Goal: Navigation & Orientation: Find specific page/section

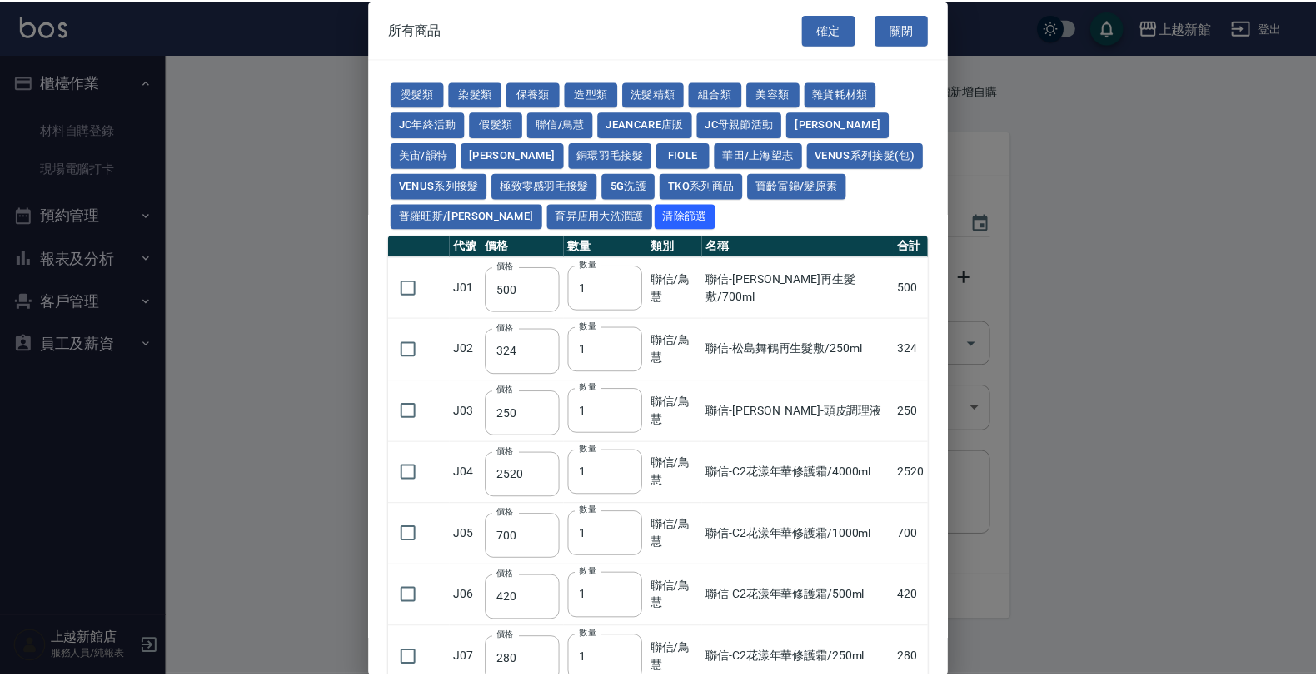
scroll to position [104, 0]
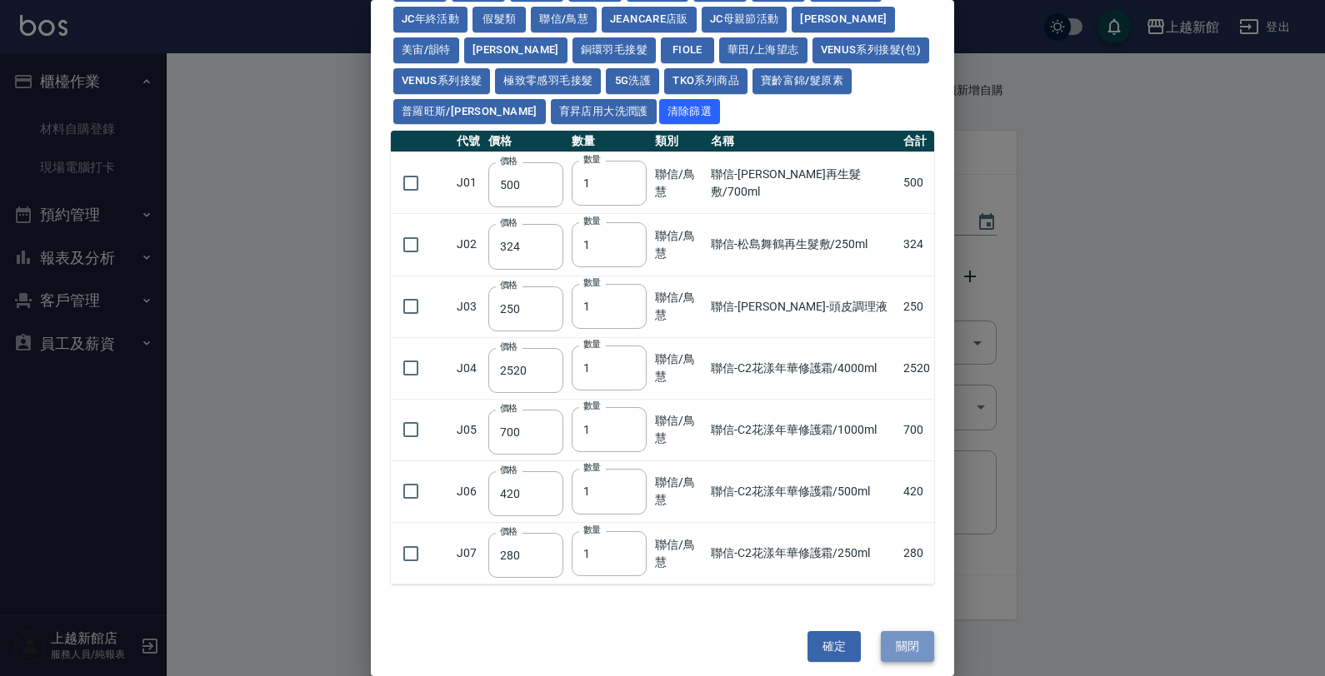
click at [891, 638] on button "關閉" at bounding box center [907, 646] width 53 height 31
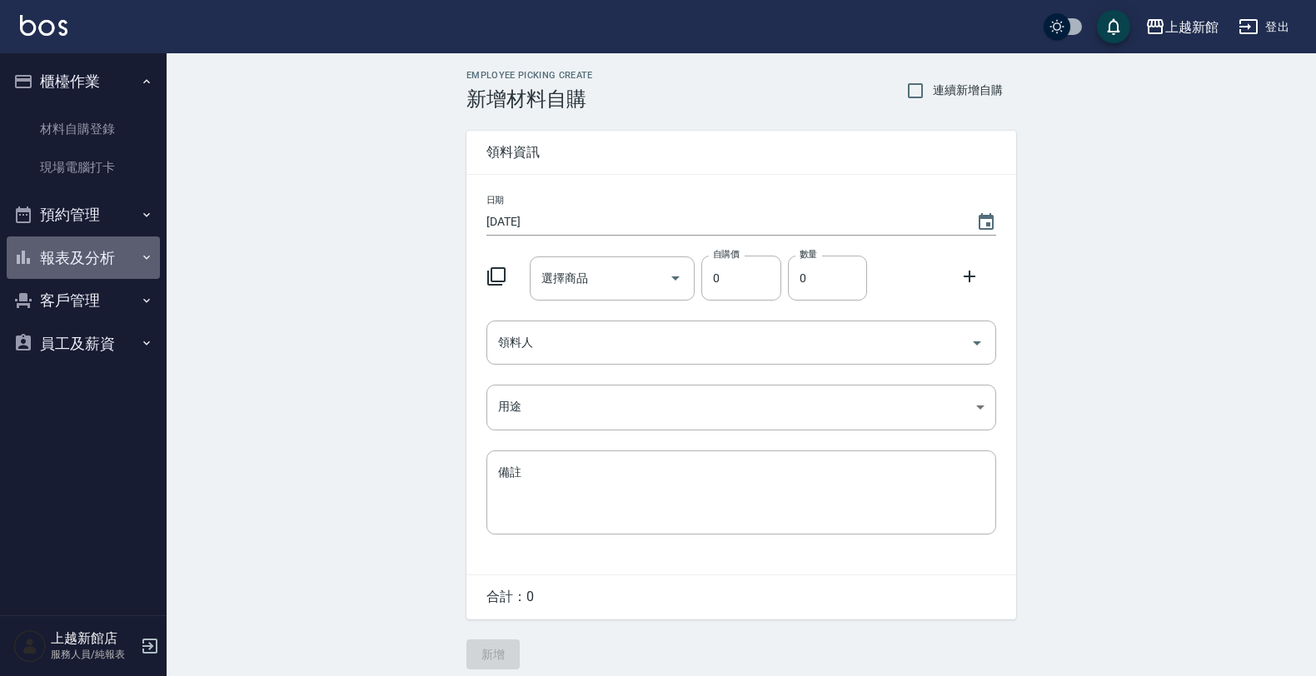
click at [102, 269] on button "報表及分析" at bounding box center [83, 258] width 153 height 43
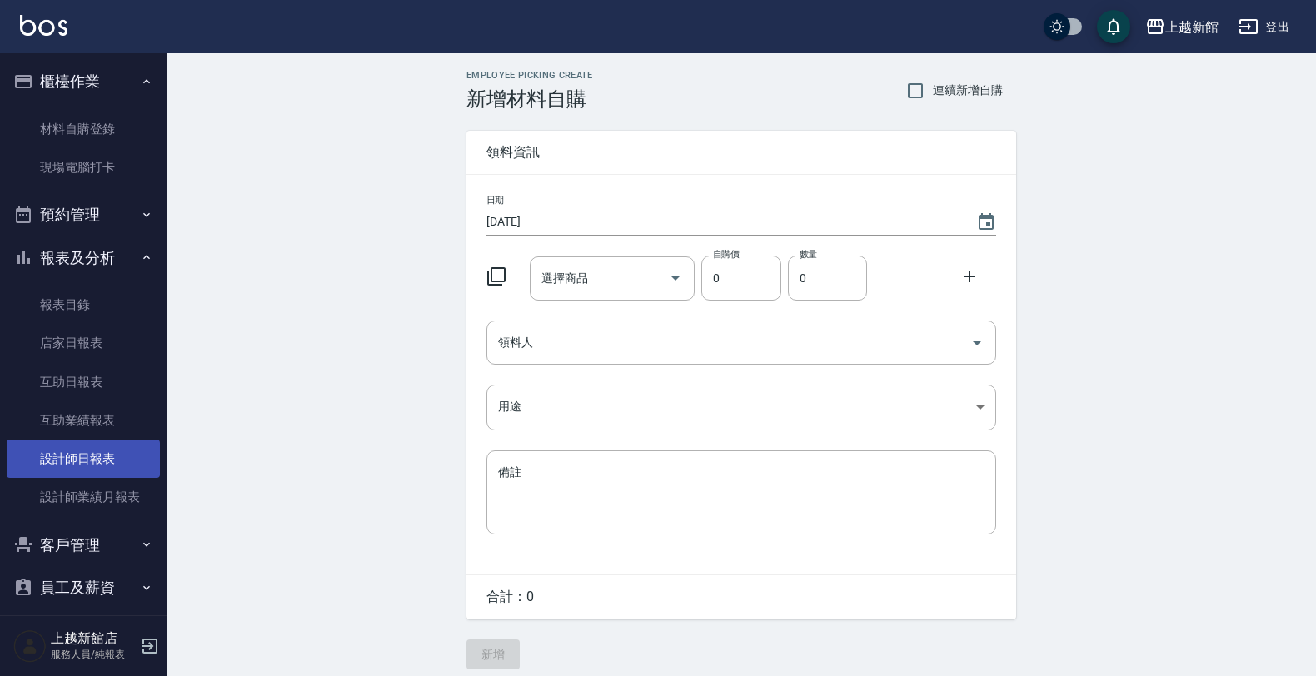
click at [115, 472] on link "設計師日報表" at bounding box center [83, 459] width 153 height 38
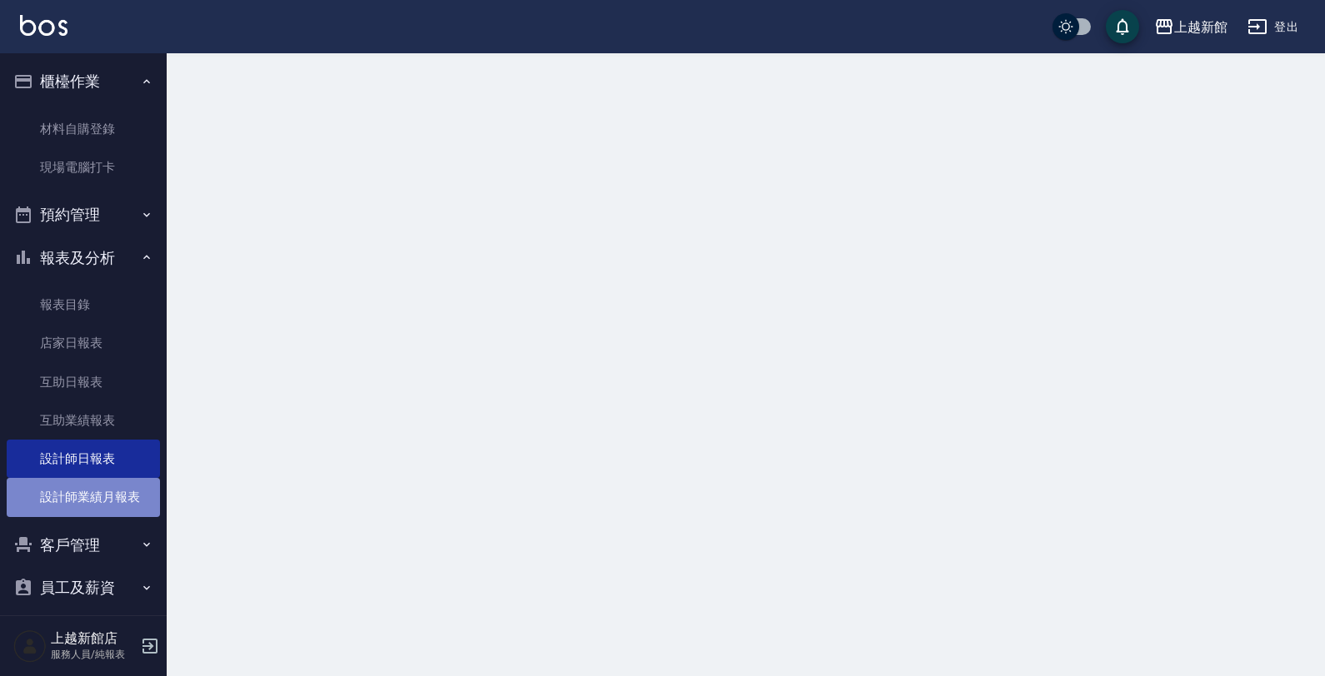
click at [117, 494] on link "設計師業績月報表" at bounding box center [83, 497] width 153 height 38
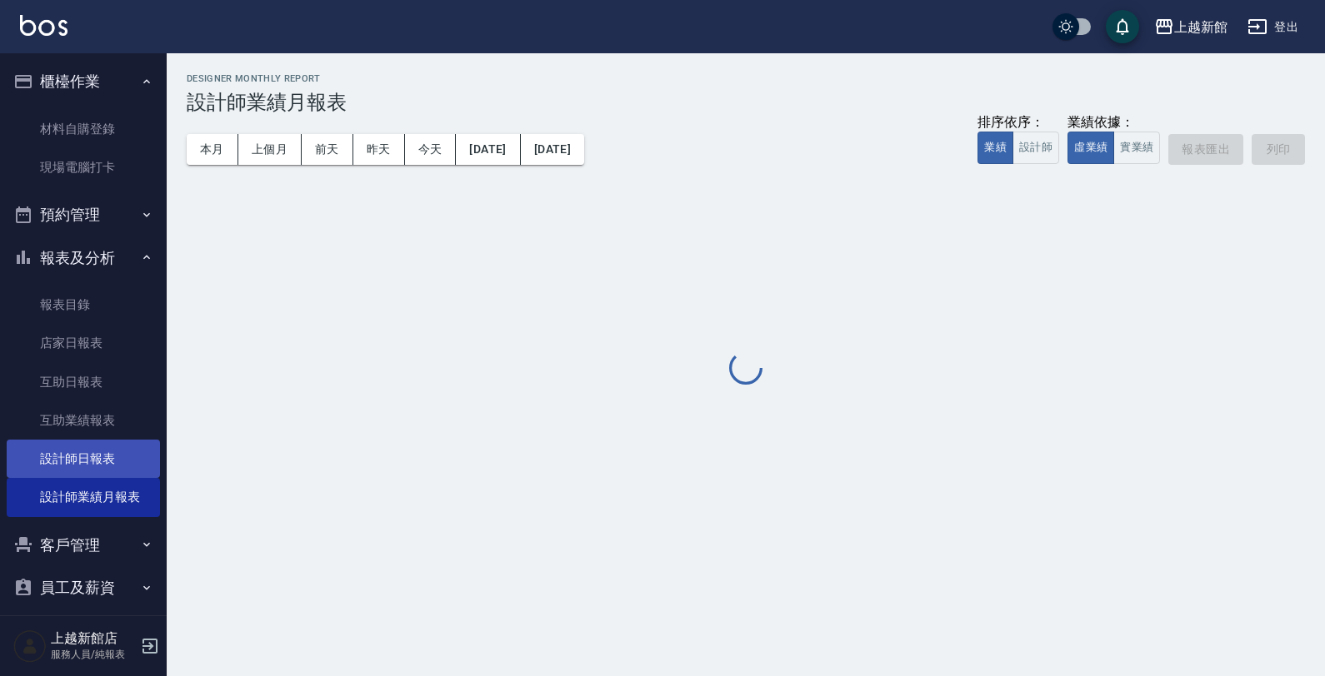
click at [105, 457] on link "設計師日報表" at bounding box center [83, 459] width 153 height 38
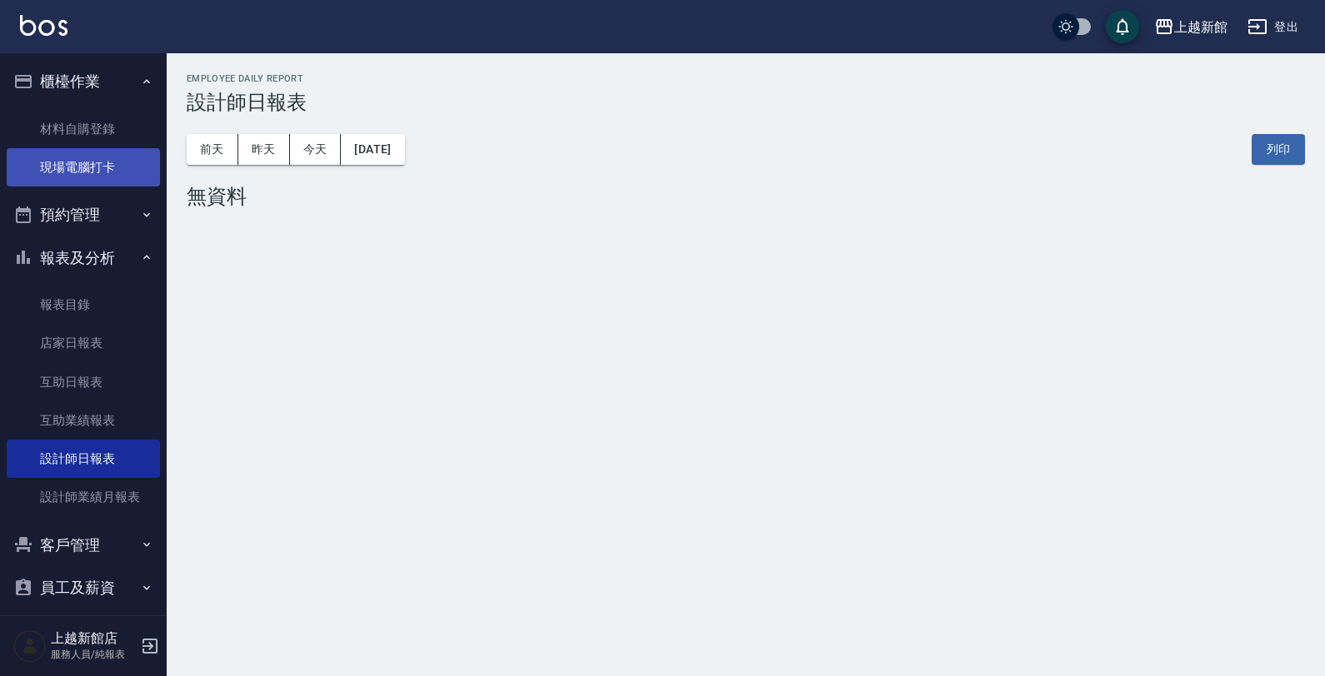
drag, startPoint x: 96, startPoint y: 109, endPoint x: 110, endPoint y: 150, distance: 43.2
click at [97, 111] on link "材料自購登錄" at bounding box center [83, 129] width 153 height 38
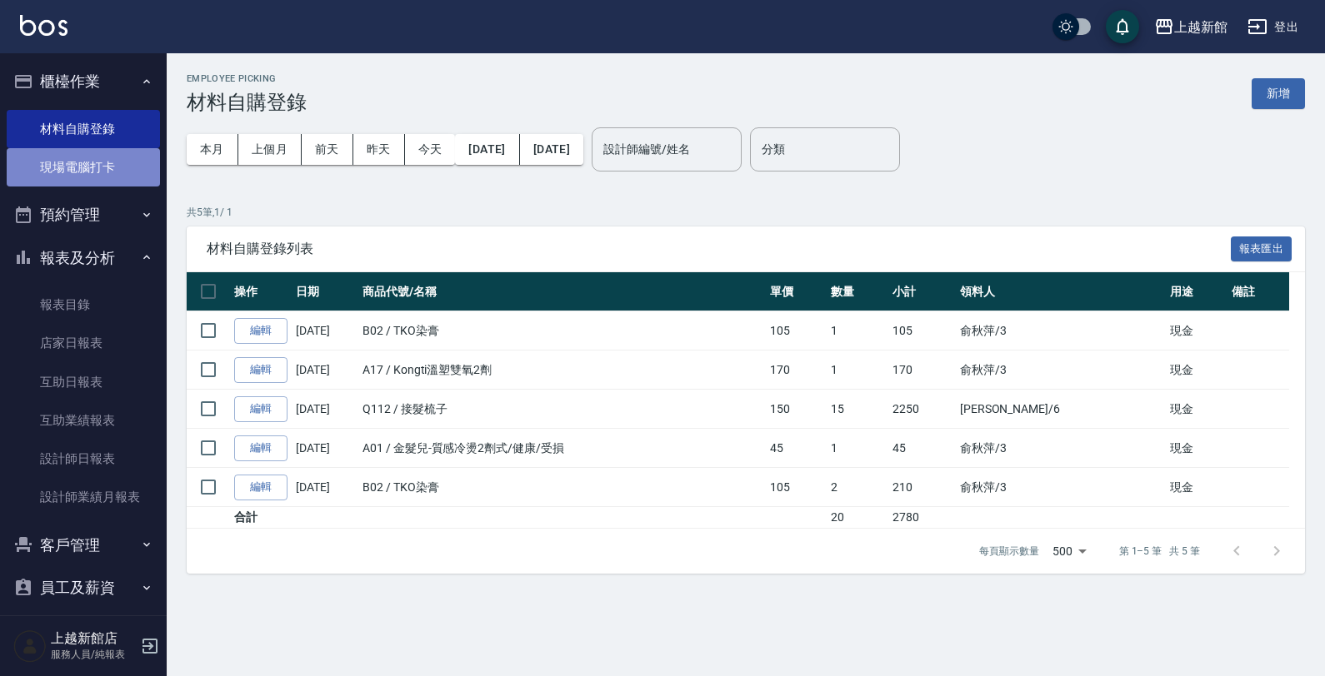
click at [111, 179] on link "現場電腦打卡" at bounding box center [83, 167] width 153 height 38
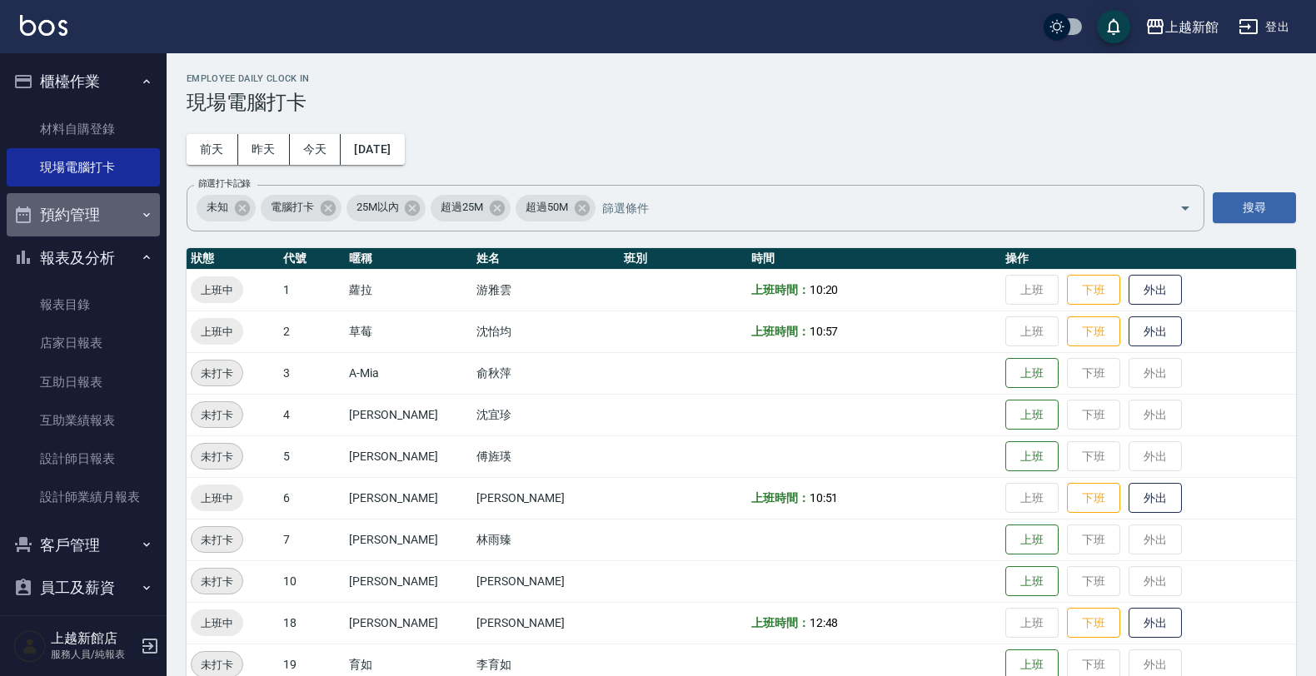
click at [92, 223] on button "預約管理" at bounding box center [83, 214] width 153 height 43
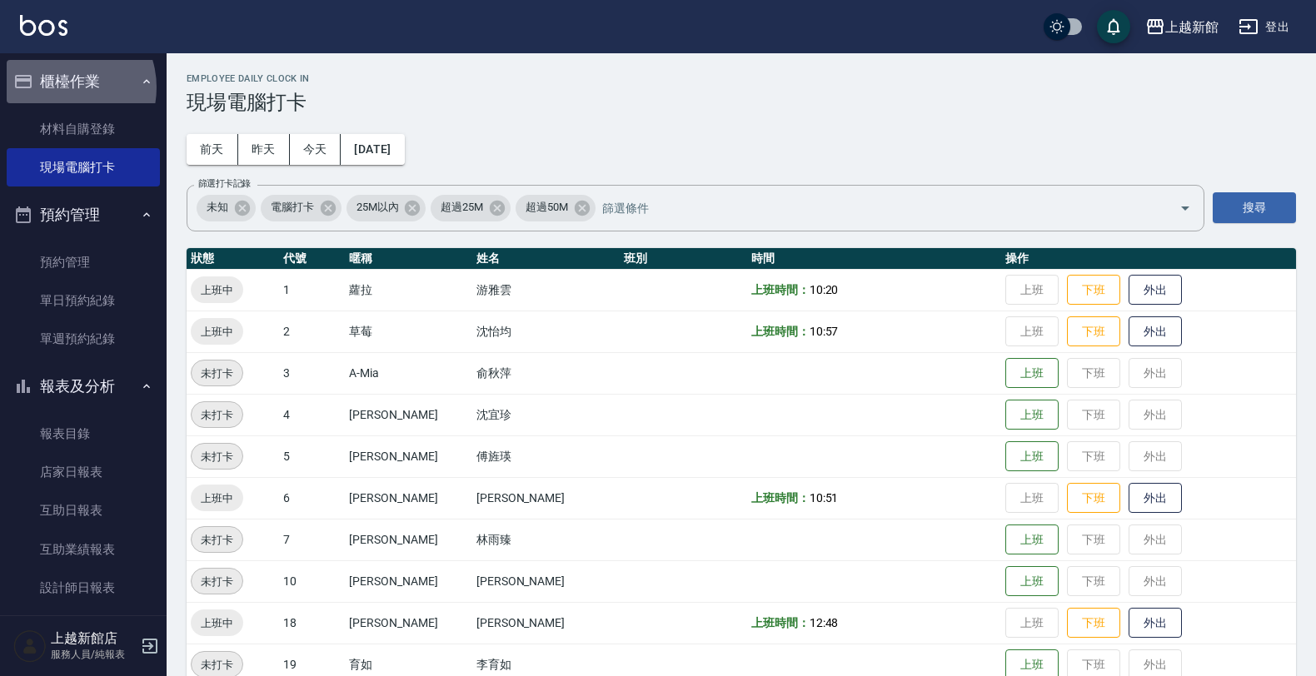
click at [60, 88] on button "櫃檯作業" at bounding box center [83, 81] width 153 height 43
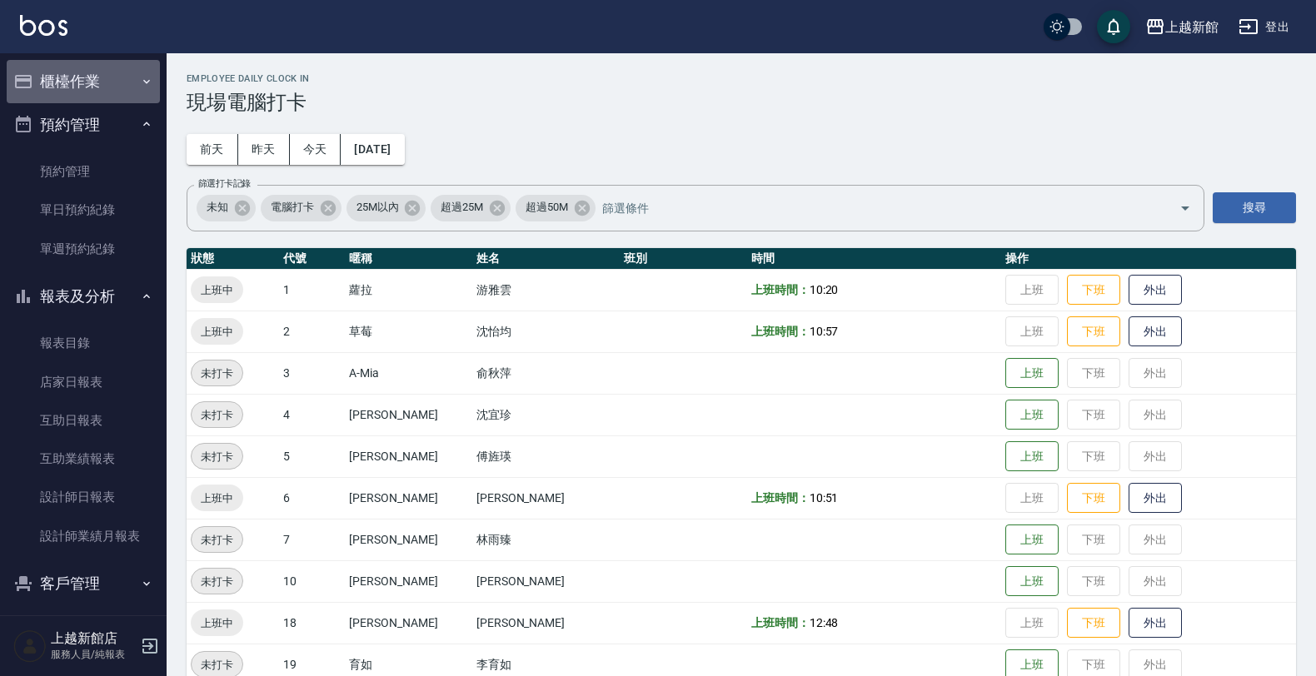
click at [84, 87] on button "櫃檯作業" at bounding box center [83, 81] width 153 height 43
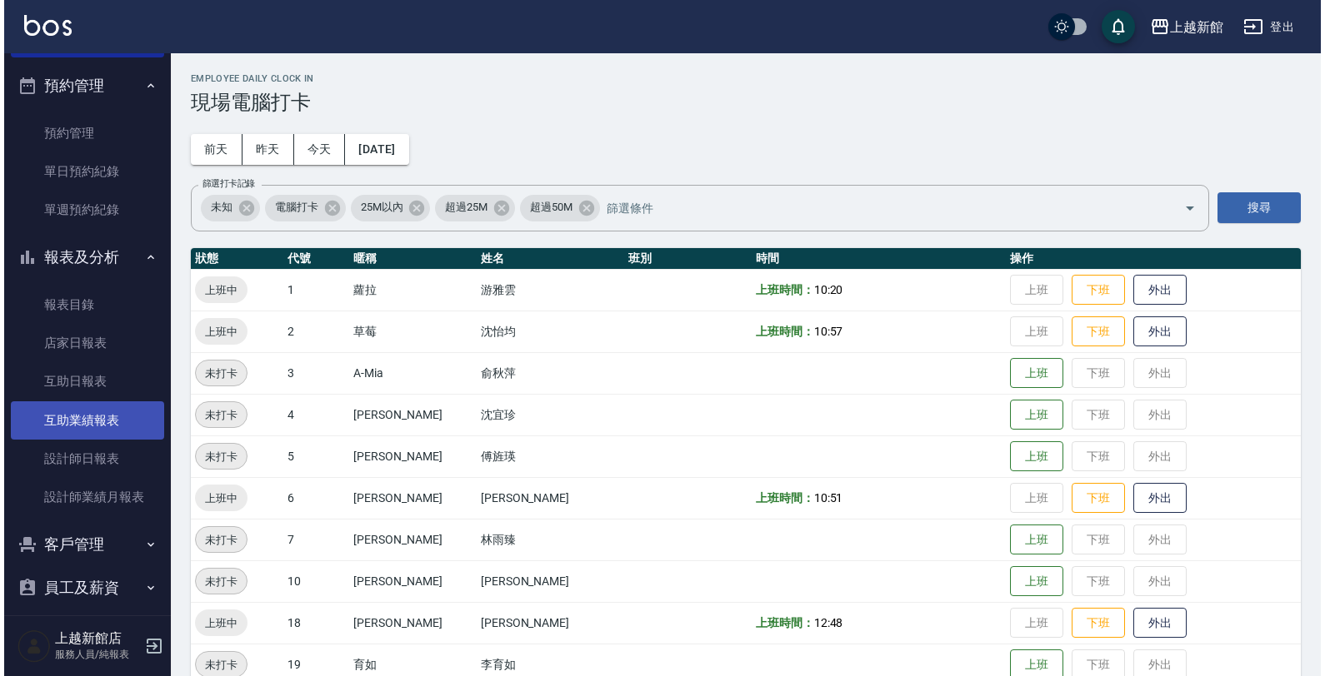
scroll to position [142, 0]
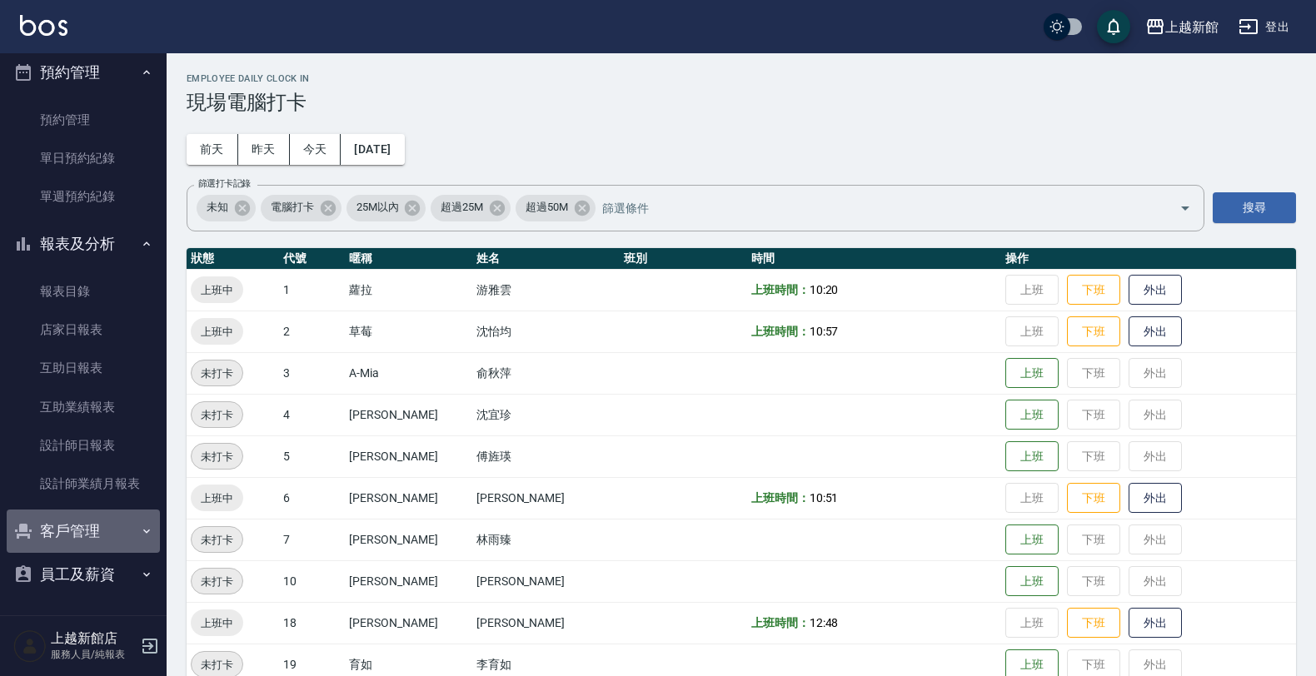
drag, startPoint x: 108, startPoint y: 526, endPoint x: 102, endPoint y: 539, distance: 14.5
click at [108, 527] on button "客戶管理" at bounding box center [83, 531] width 153 height 43
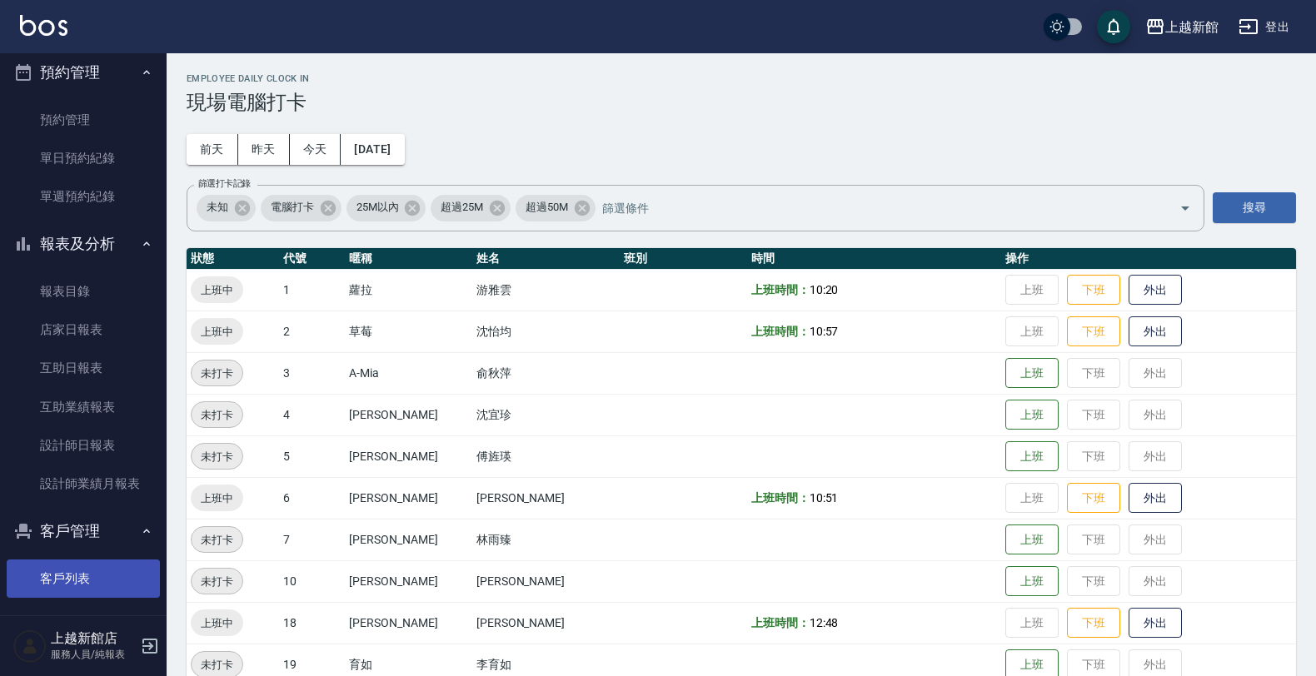
click at [89, 571] on link "客戶列表" at bounding box center [83, 579] width 153 height 38
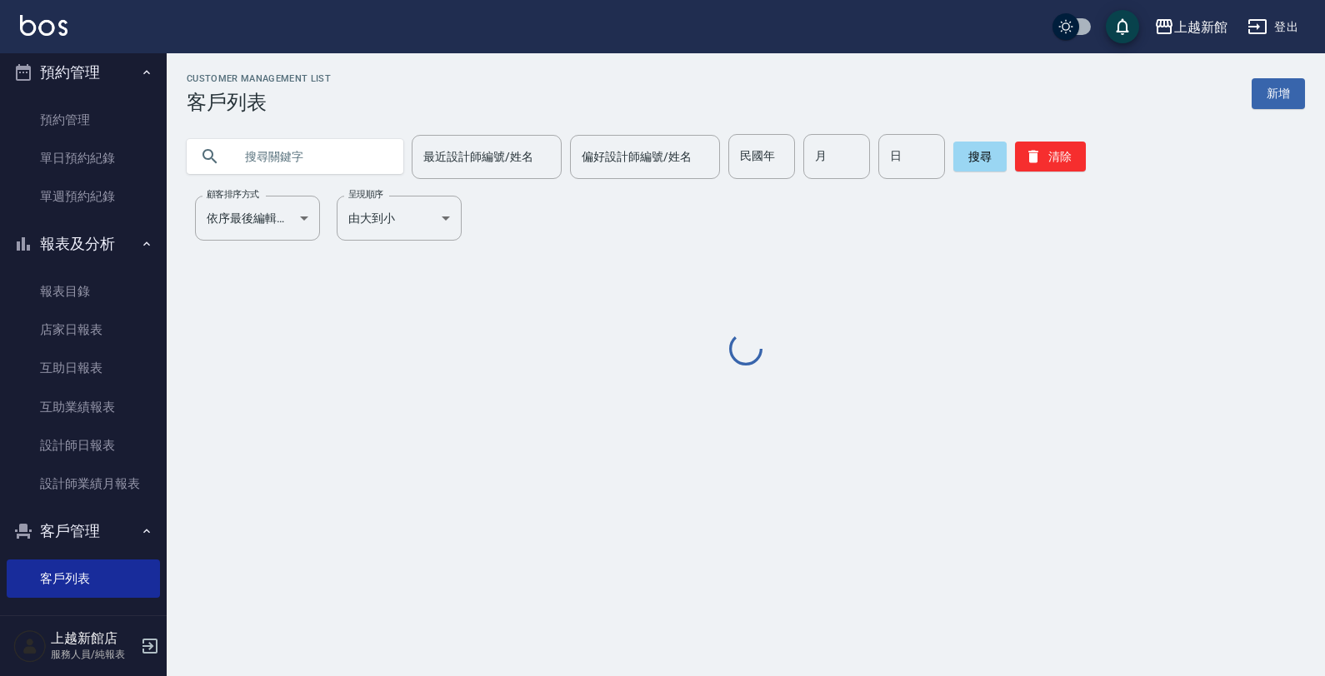
click at [273, 138] on input "text" at bounding box center [311, 156] width 157 height 45
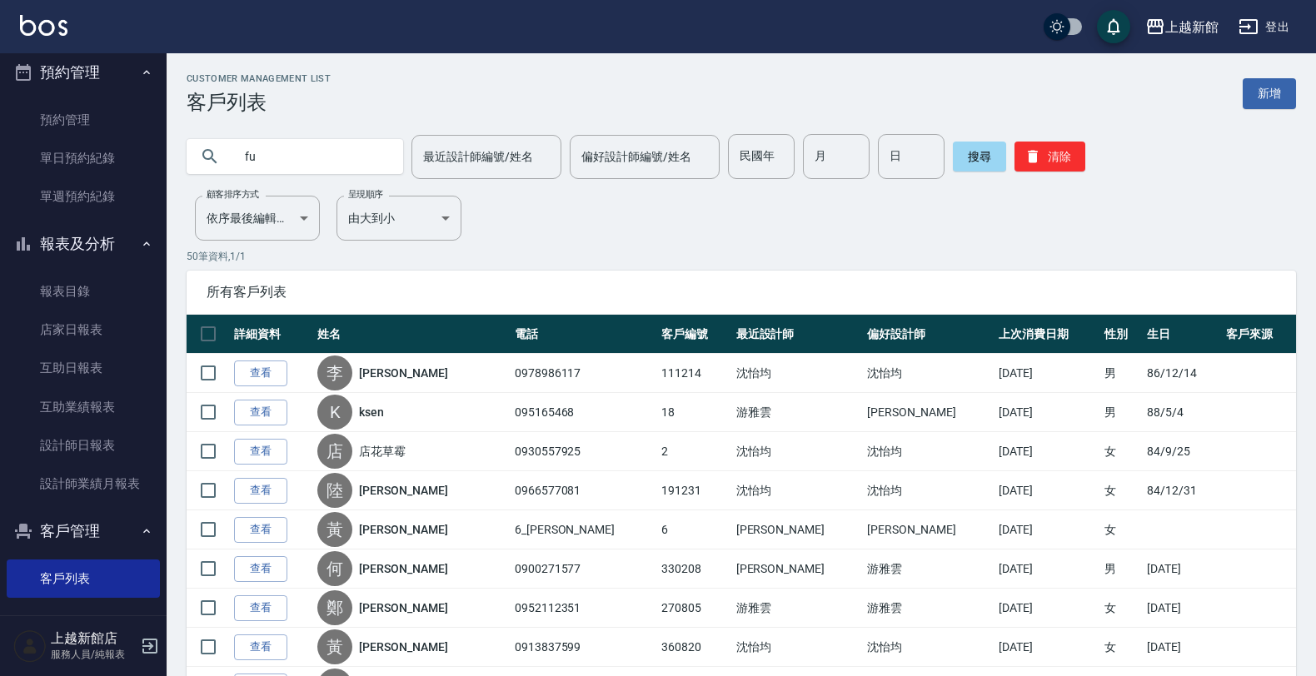
type input "f"
type input "ㄠ"
type input "[PERSON_NAME]"
